Goal: Task Accomplishment & Management: Manage account settings

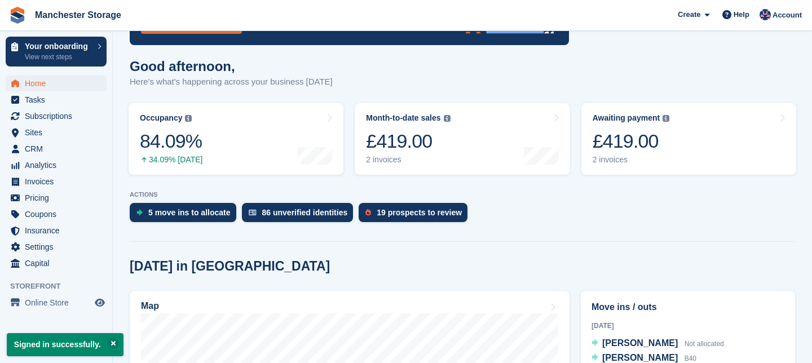
scroll to position [106, 0]
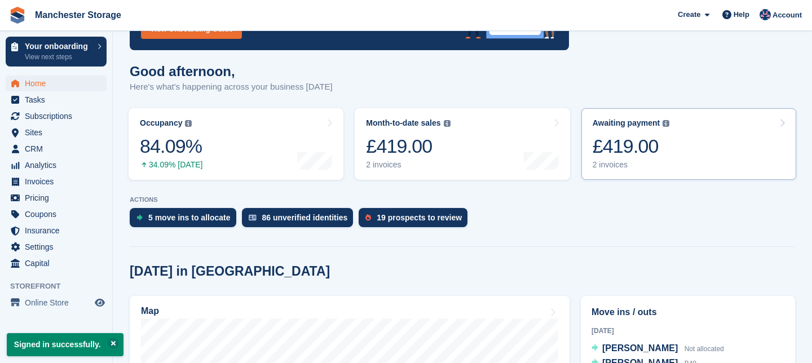
click at [782, 123] on icon at bounding box center [782, 122] width 6 height 9
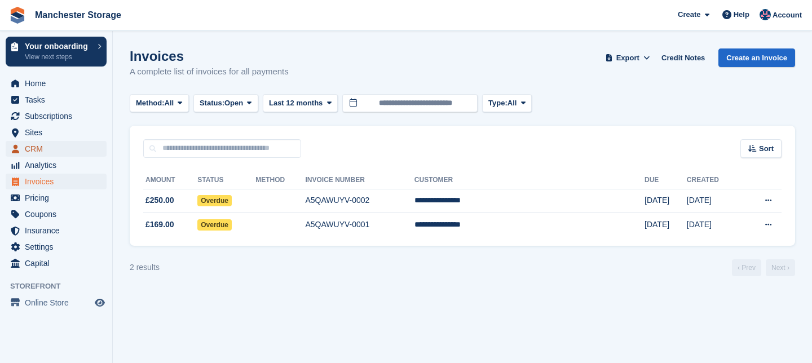
click at [49, 147] on span "CRM" at bounding box center [59, 149] width 68 height 16
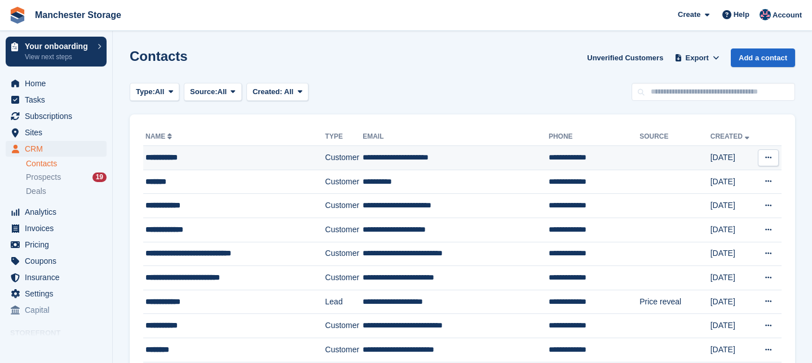
click at [165, 147] on td "**********" at bounding box center [234, 158] width 182 height 24
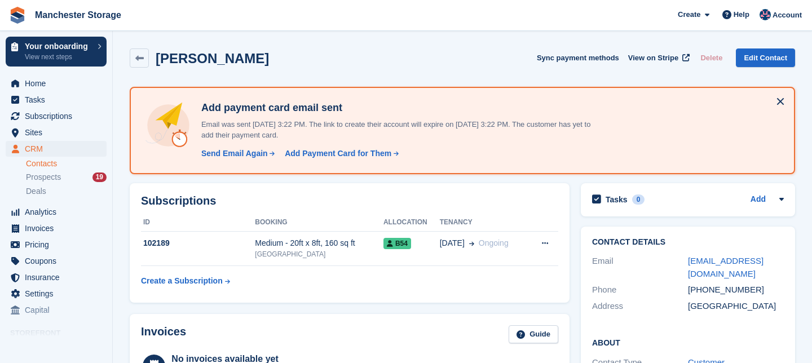
click at [151, 49] on div "John Keenan" at bounding box center [199, 58] width 139 height 19
click at [146, 55] on link at bounding box center [139, 58] width 19 height 19
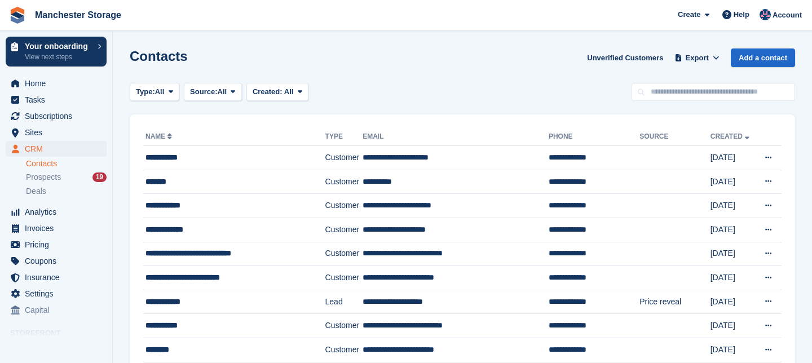
click at [171, 130] on th "Name" at bounding box center [234, 137] width 182 height 18
click at [166, 133] on link "Name" at bounding box center [160, 137] width 29 height 8
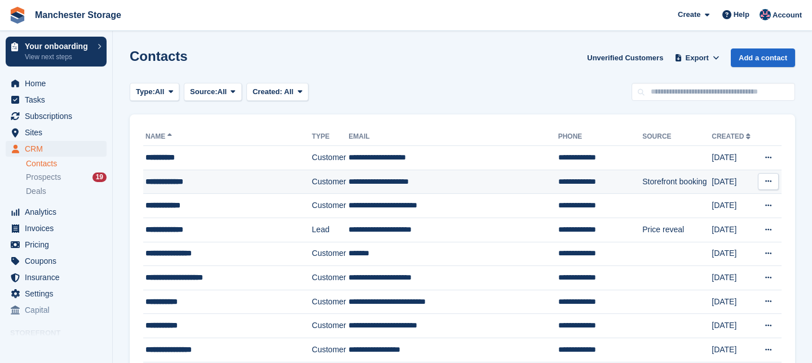
click at [223, 182] on div "**********" at bounding box center [223, 182] width 155 height 12
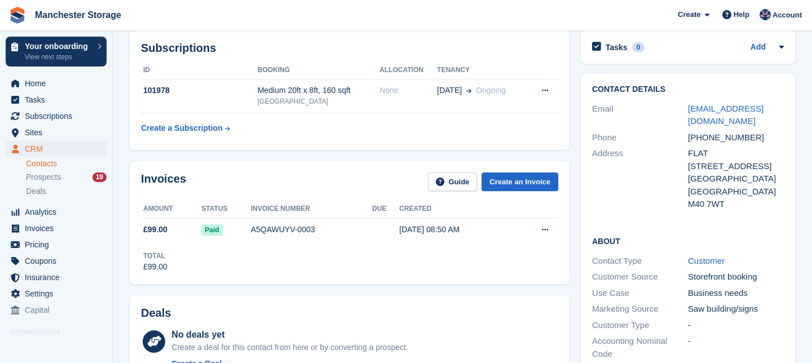
scroll to position [54, 0]
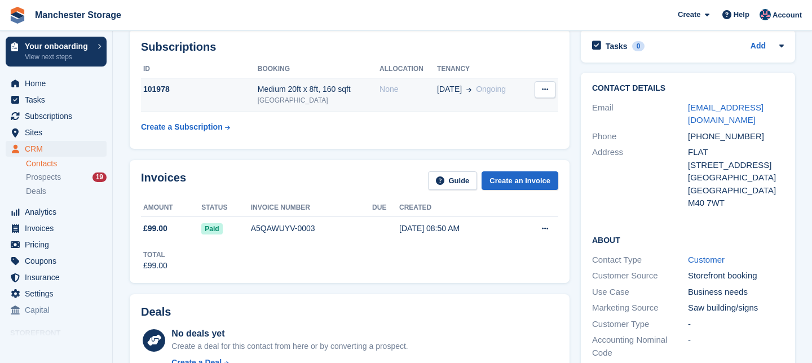
click at [399, 90] on div "None" at bounding box center [409, 89] width 58 height 12
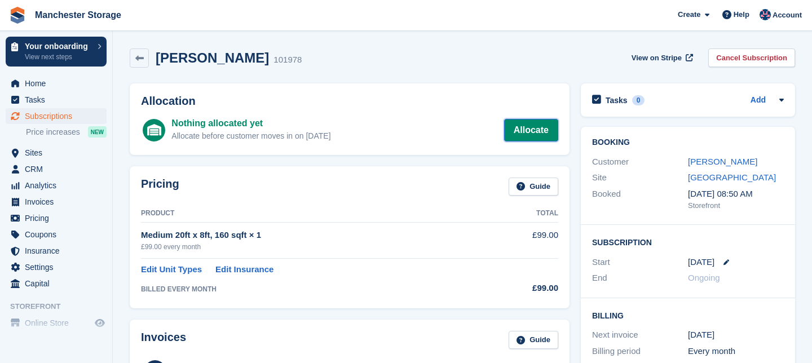
click at [530, 129] on link "Allocate" at bounding box center [531, 130] width 54 height 23
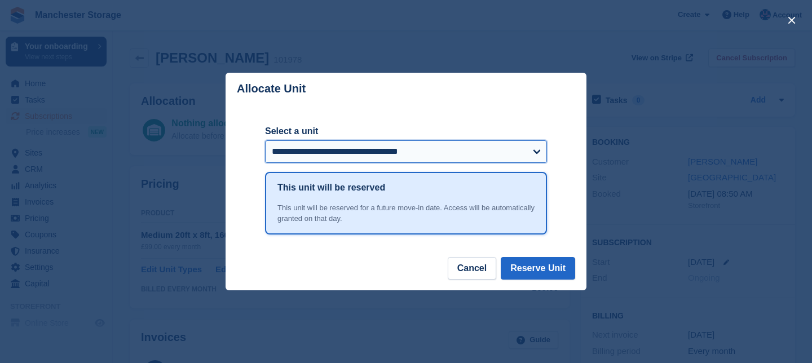
click at [541, 153] on select "**********" at bounding box center [406, 151] width 282 height 23
select select "******"
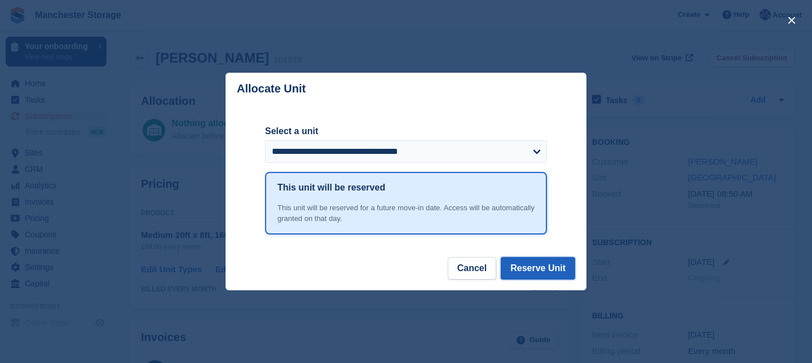
click at [534, 269] on button "Reserve Unit" at bounding box center [538, 268] width 74 height 23
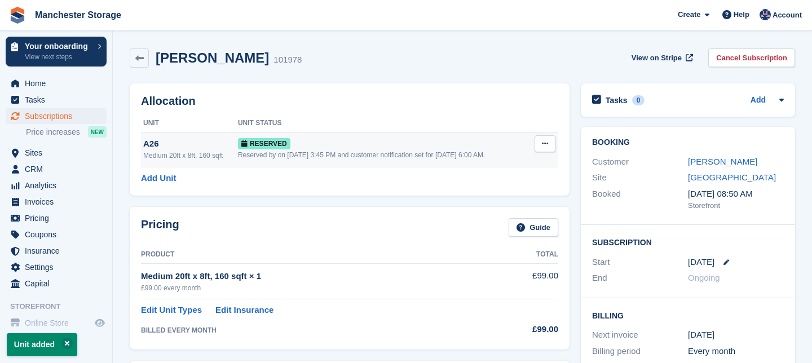
click at [548, 140] on button at bounding box center [545, 143] width 21 height 17
click at [504, 168] on p "Grant Early Access" at bounding box center [501, 165] width 98 height 15
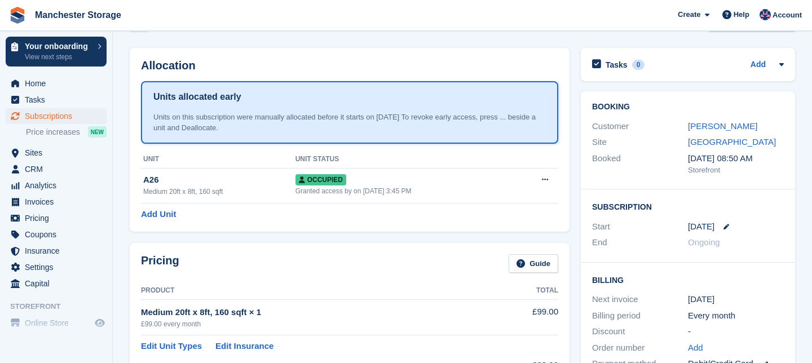
scroll to position [34, 0]
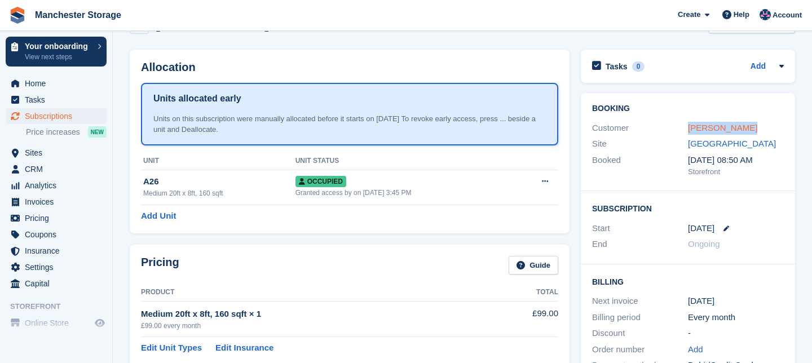
drag, startPoint x: 748, startPoint y: 130, endPoint x: 690, endPoint y: 130, distance: 58.7
click at [690, 130] on div "[PERSON_NAME]" at bounding box center [736, 128] width 96 height 13
copy link "[PERSON_NAME]"
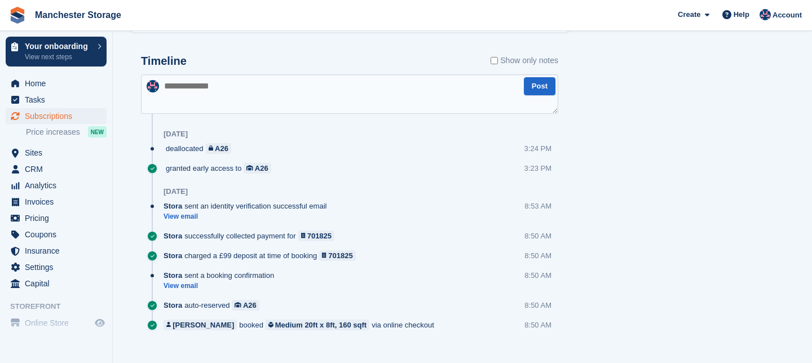
scroll to position [613, 0]
click at [46, 85] on span "Home" at bounding box center [59, 84] width 68 height 16
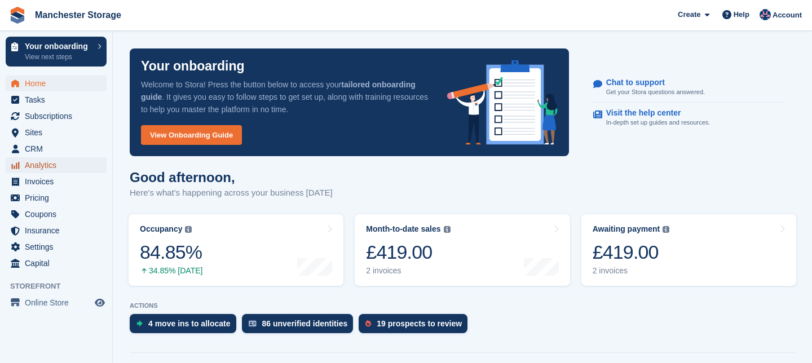
click at [56, 166] on span "Analytics" at bounding box center [59, 165] width 68 height 16
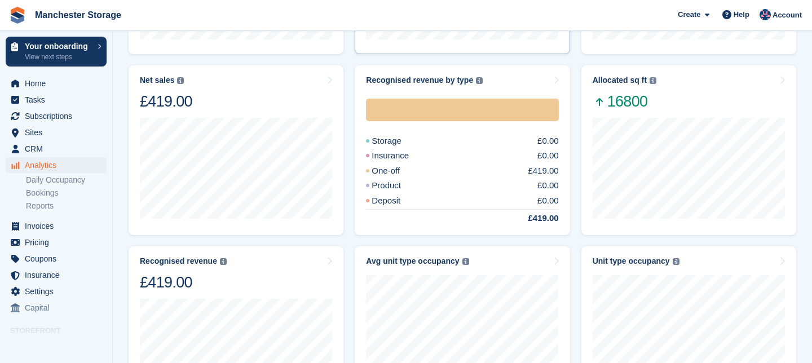
scroll to position [305, 0]
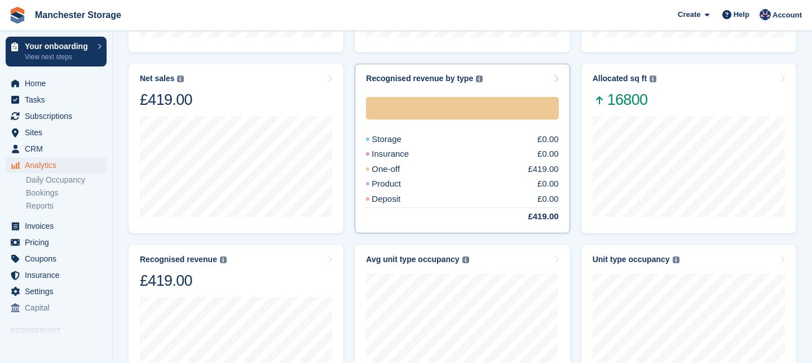
click at [437, 174] on div "One-off £419.00" at bounding box center [462, 169] width 192 height 13
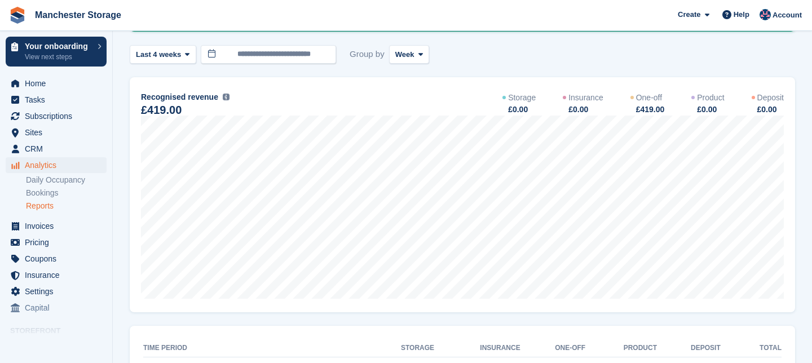
scroll to position [156, 0]
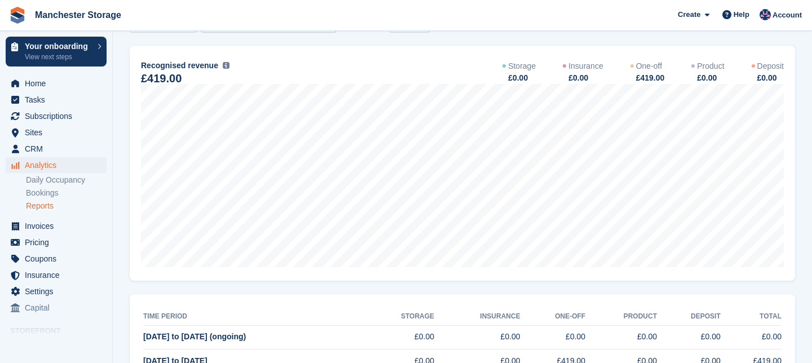
click at [777, 80] on div "£0.00" at bounding box center [770, 78] width 28 height 12
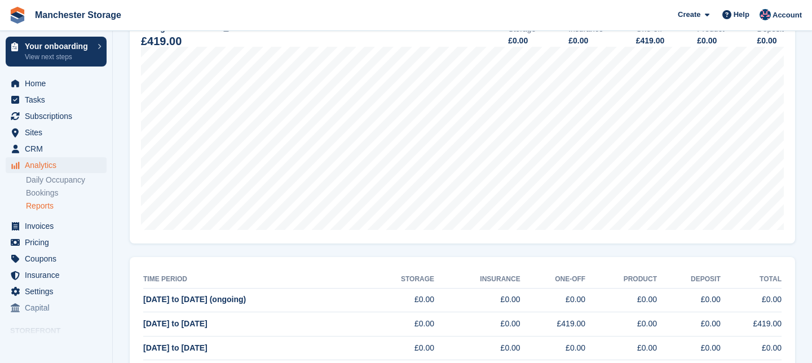
scroll to position [245, 0]
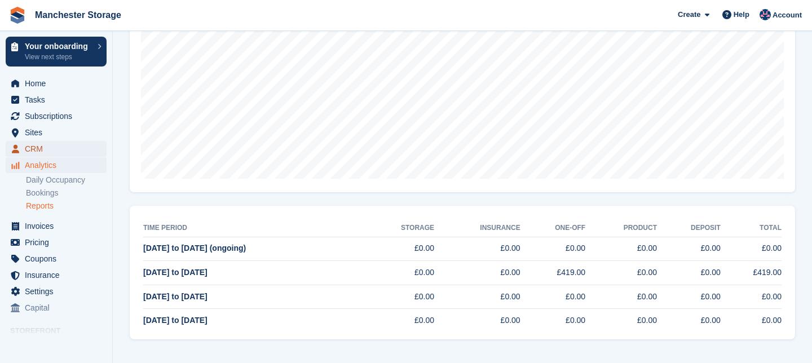
click at [42, 148] on span "CRM" at bounding box center [59, 149] width 68 height 16
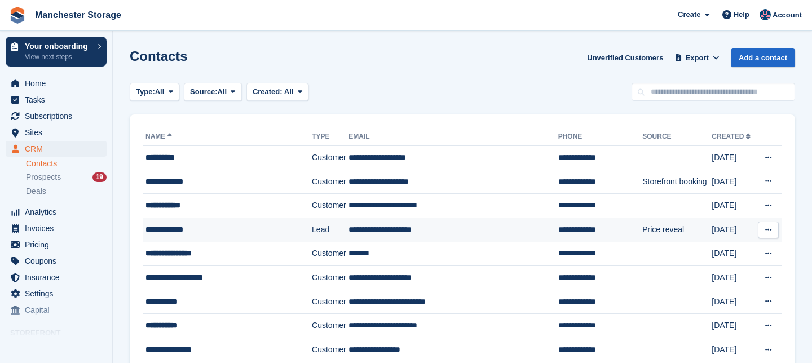
scroll to position [20, 0]
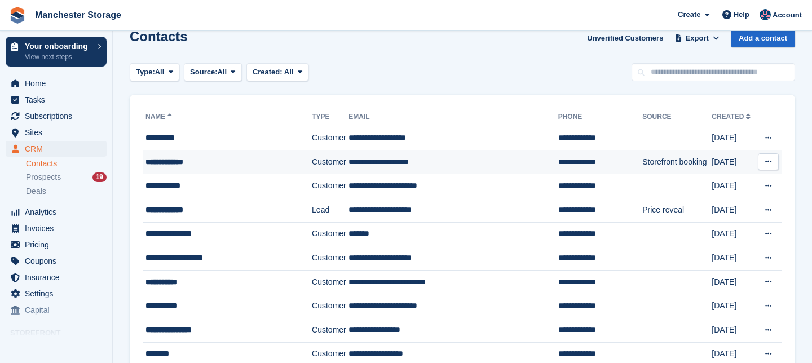
click at [316, 160] on td "Customer" at bounding box center [330, 162] width 37 height 24
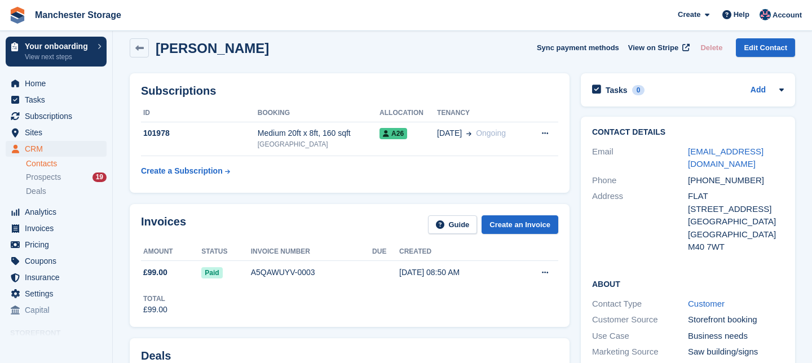
scroll to position [11, 0]
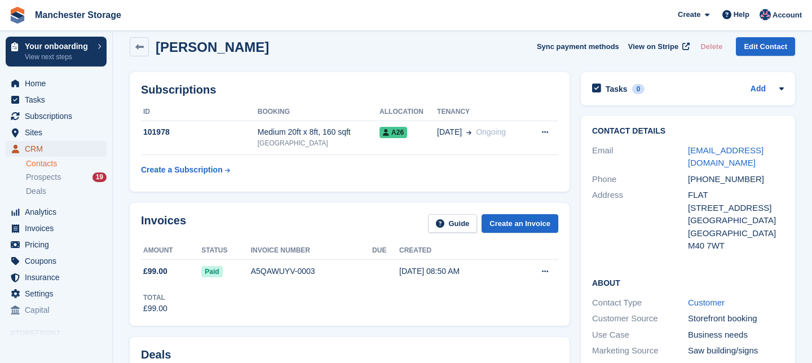
click at [46, 149] on span "CRM" at bounding box center [59, 149] width 68 height 16
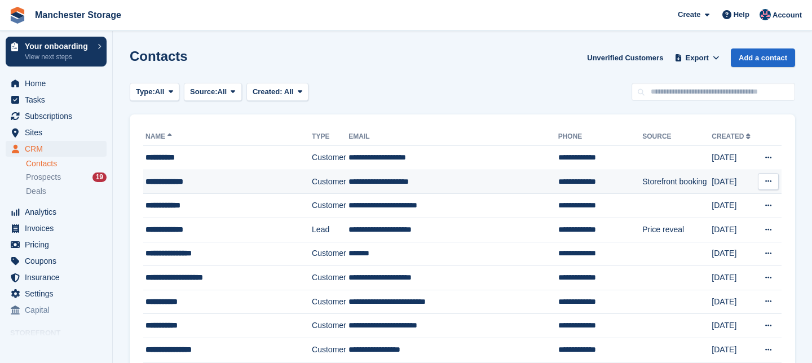
click at [323, 180] on td "Customer" at bounding box center [330, 182] width 37 height 24
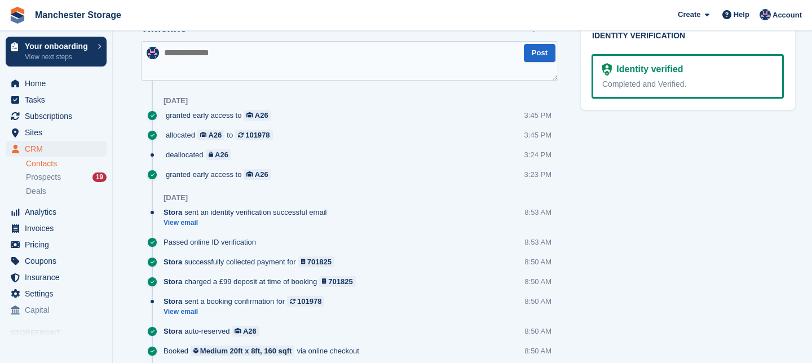
scroll to position [627, 0]
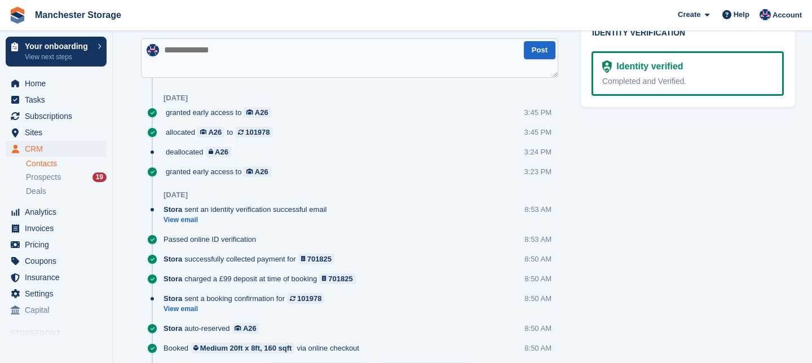
click at [164, 47] on textarea at bounding box center [349, 57] width 417 height 39
type textarea "**********"
click at [540, 51] on button "Post" at bounding box center [540, 50] width 32 height 19
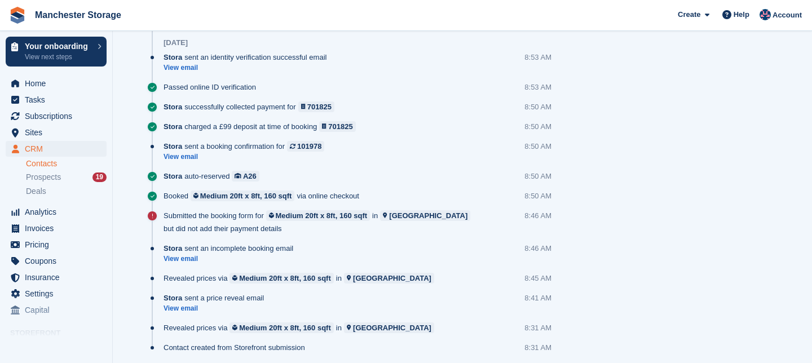
scroll to position [827, 0]
click at [351, 125] on div "701825" at bounding box center [340, 126] width 24 height 11
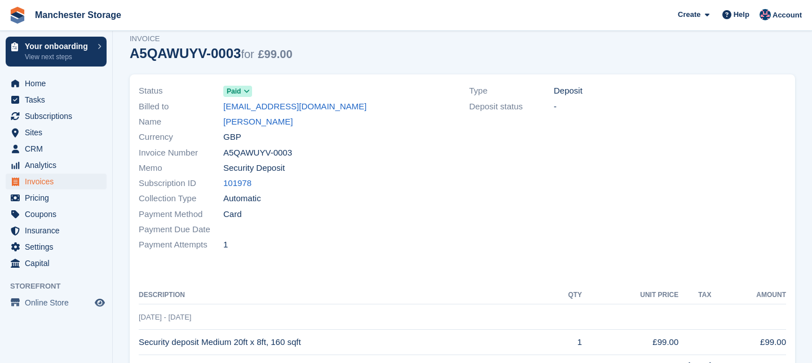
scroll to position [36, 0]
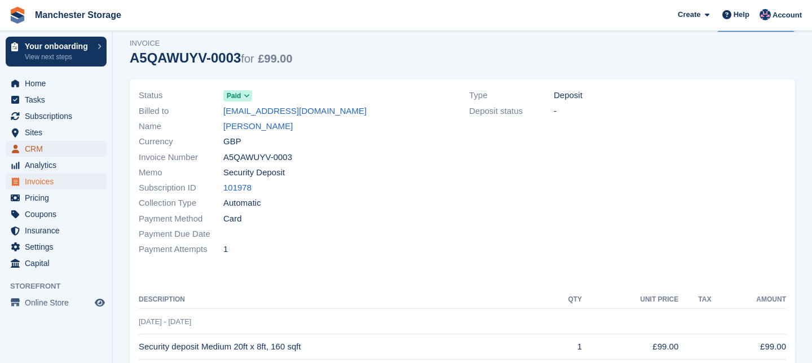
click at [43, 149] on span "CRM" at bounding box center [59, 149] width 68 height 16
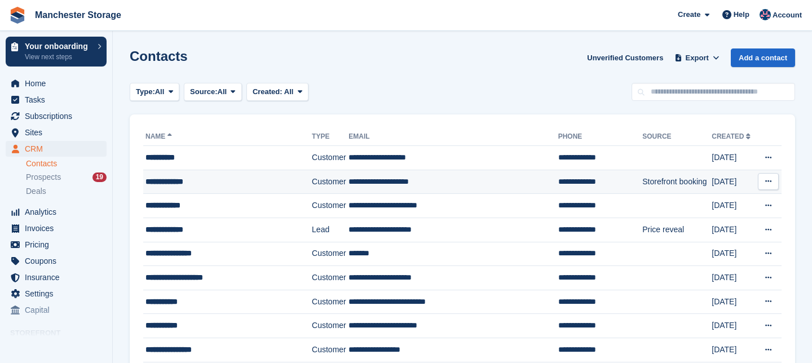
click at [314, 183] on td "Customer" at bounding box center [330, 182] width 37 height 24
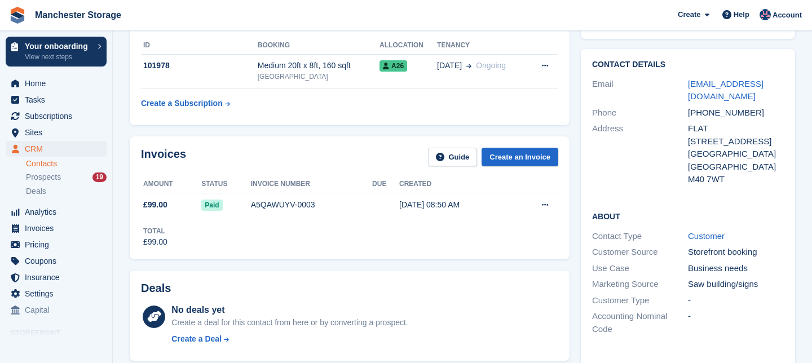
scroll to position [82, 0]
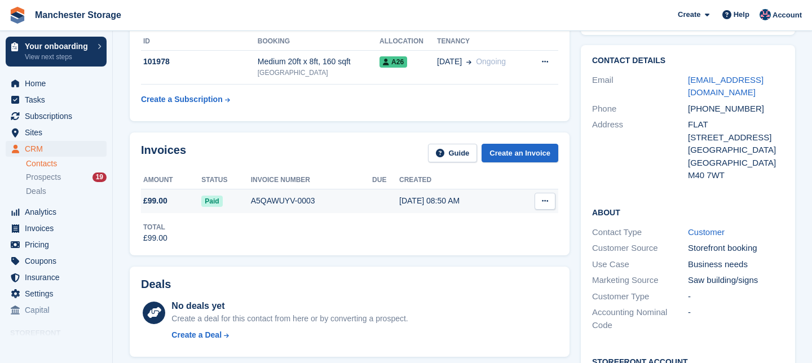
click at [546, 201] on icon at bounding box center [545, 200] width 6 height 7
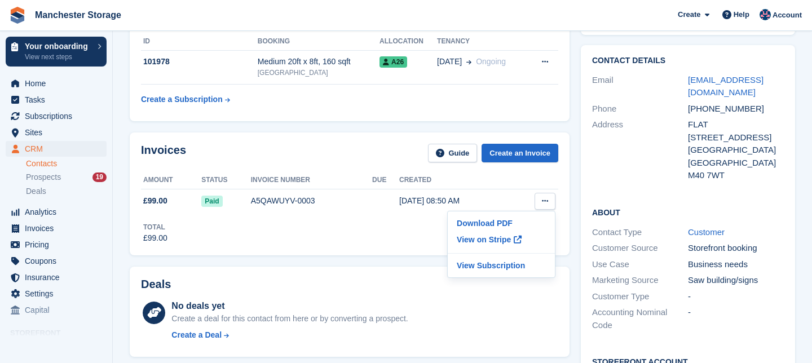
click at [323, 237] on div "Total £99.00" at bounding box center [349, 228] width 417 height 31
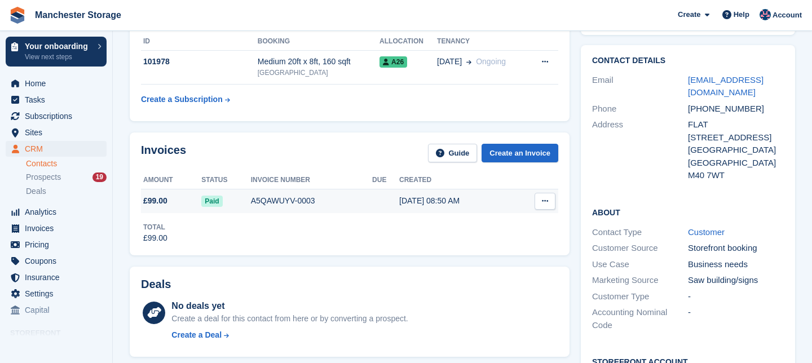
click at [275, 201] on div "A5QAWUYV-0003" at bounding box center [311, 201] width 121 height 12
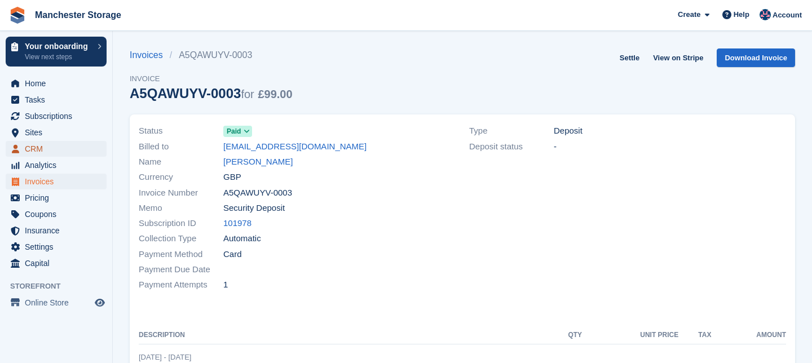
click at [47, 147] on span "CRM" at bounding box center [59, 149] width 68 height 16
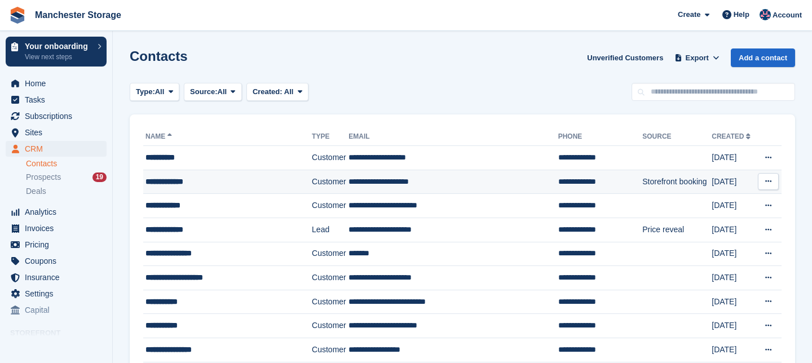
click at [218, 184] on div "**********" at bounding box center [223, 182] width 155 height 12
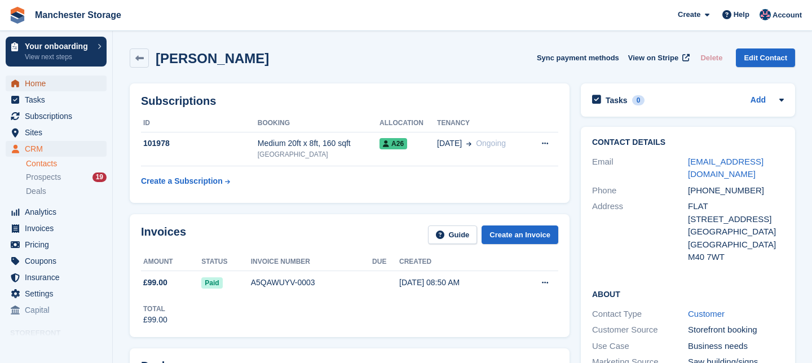
click at [41, 82] on span "Home" at bounding box center [59, 84] width 68 height 16
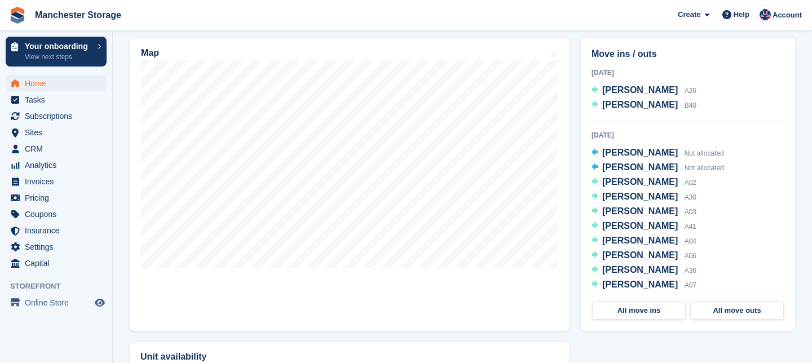
scroll to position [362, 0]
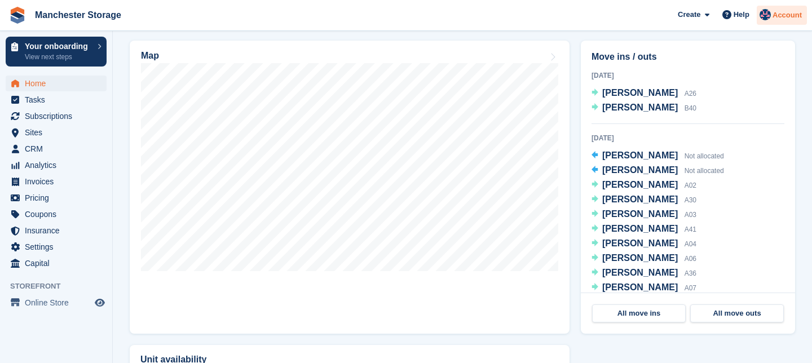
click at [782, 16] on span "Account" at bounding box center [787, 15] width 29 height 11
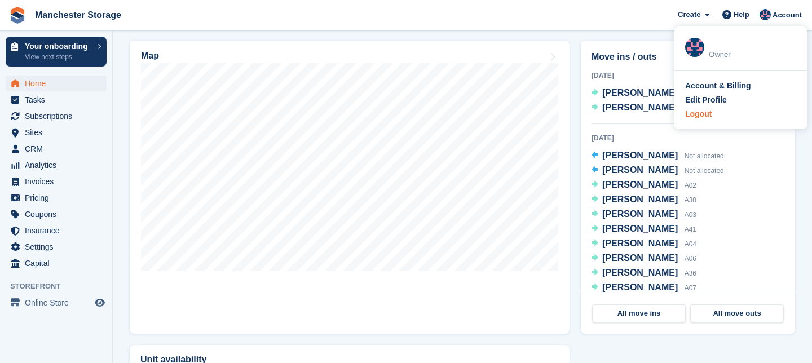
click at [714, 113] on div "Logout" at bounding box center [740, 114] width 111 height 12
